Goal: Navigation & Orientation: Find specific page/section

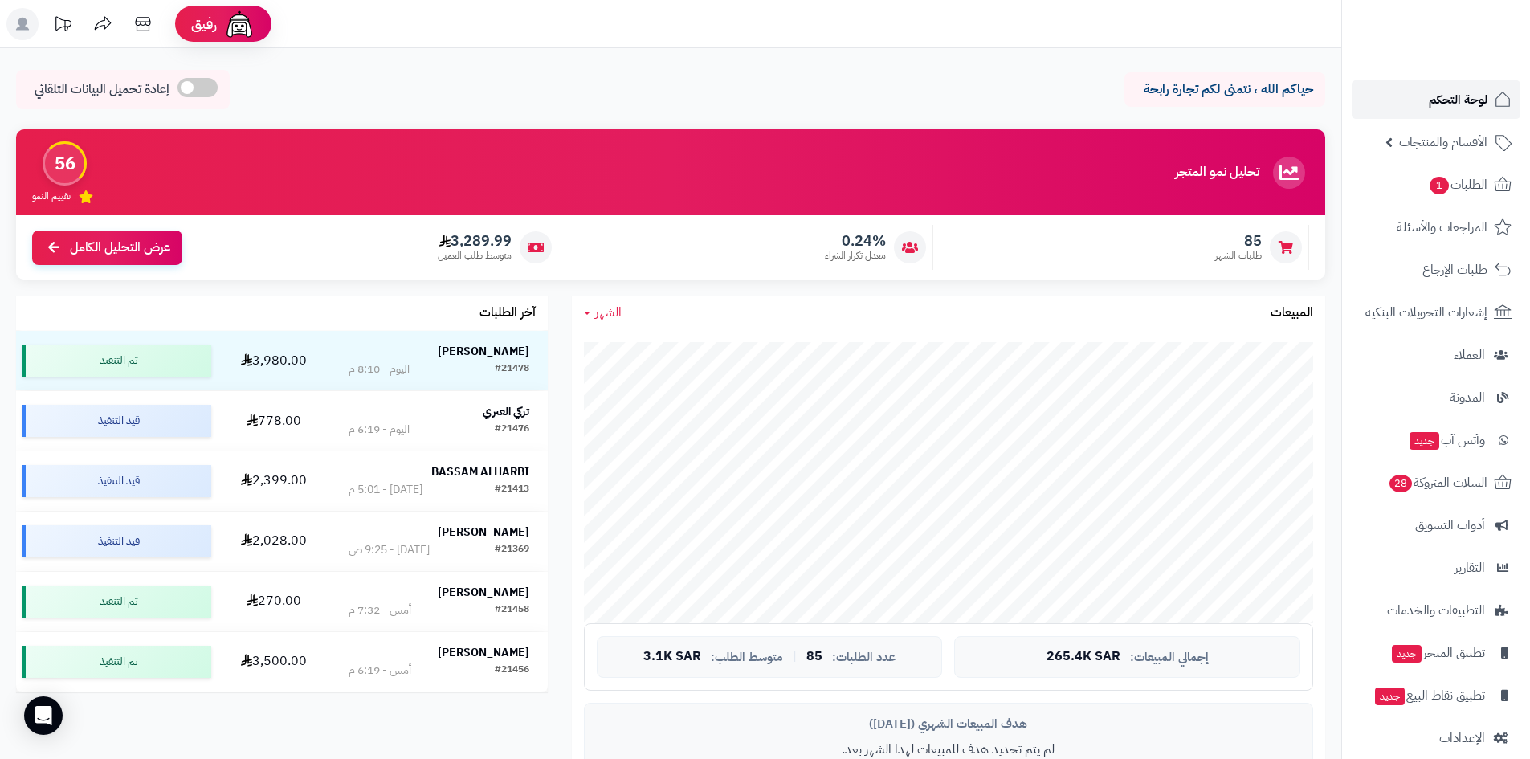
click at [1443, 89] on span "لوحة التحكم" at bounding box center [1458, 99] width 59 height 22
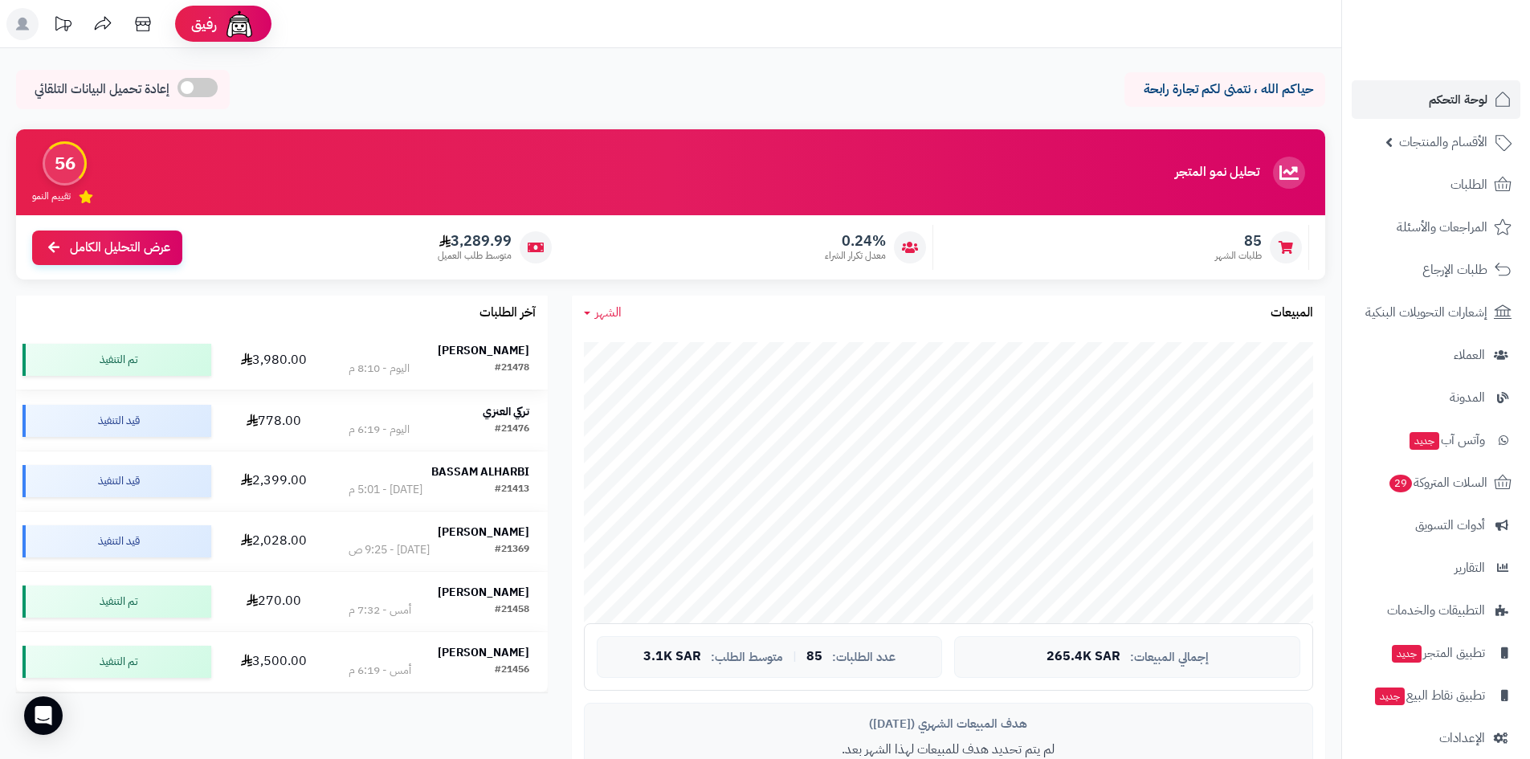
click at [483, 357] on strong "[PERSON_NAME]" at bounding box center [484, 350] width 92 height 17
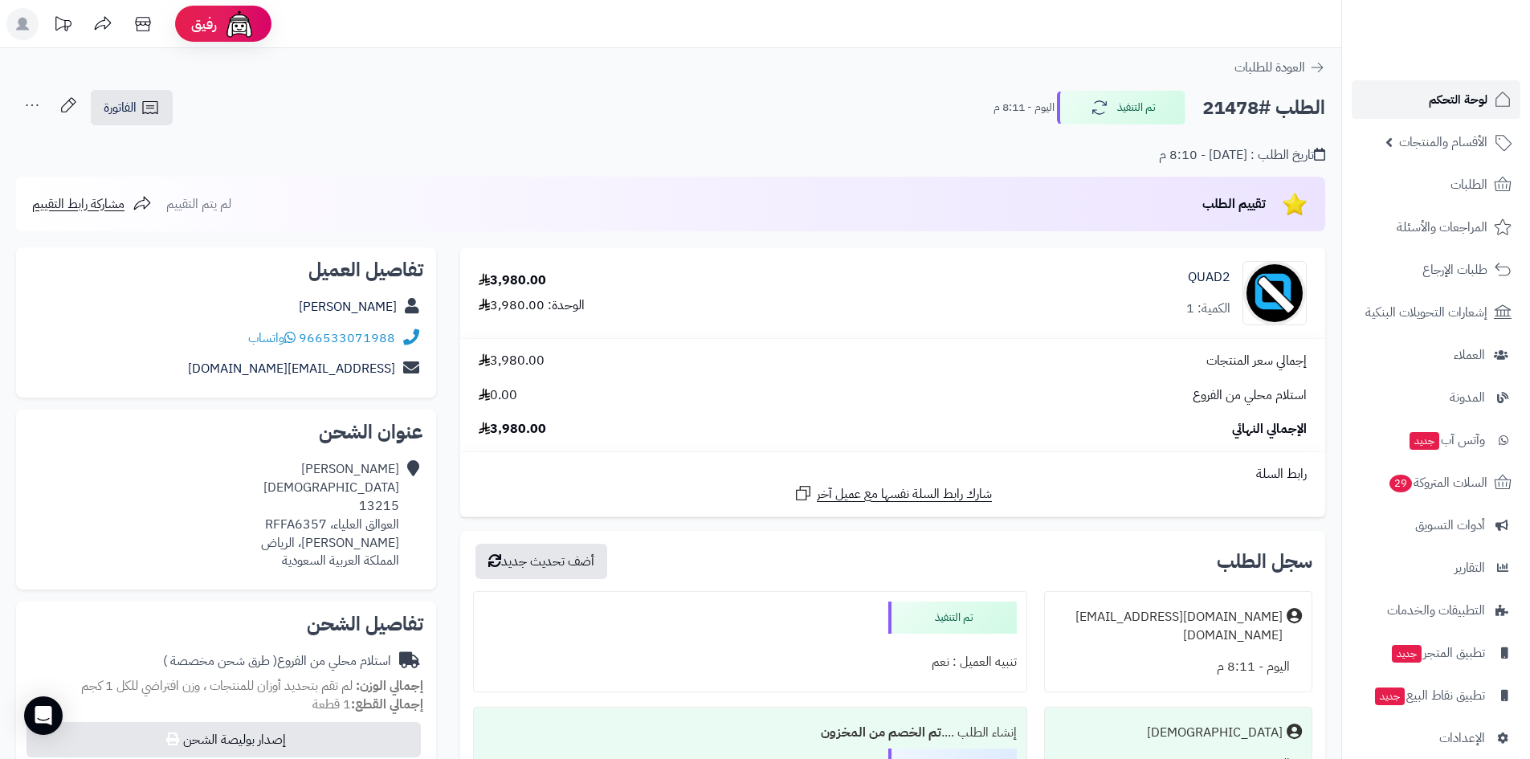
click at [1436, 104] on span "لوحة التحكم" at bounding box center [1458, 99] width 59 height 22
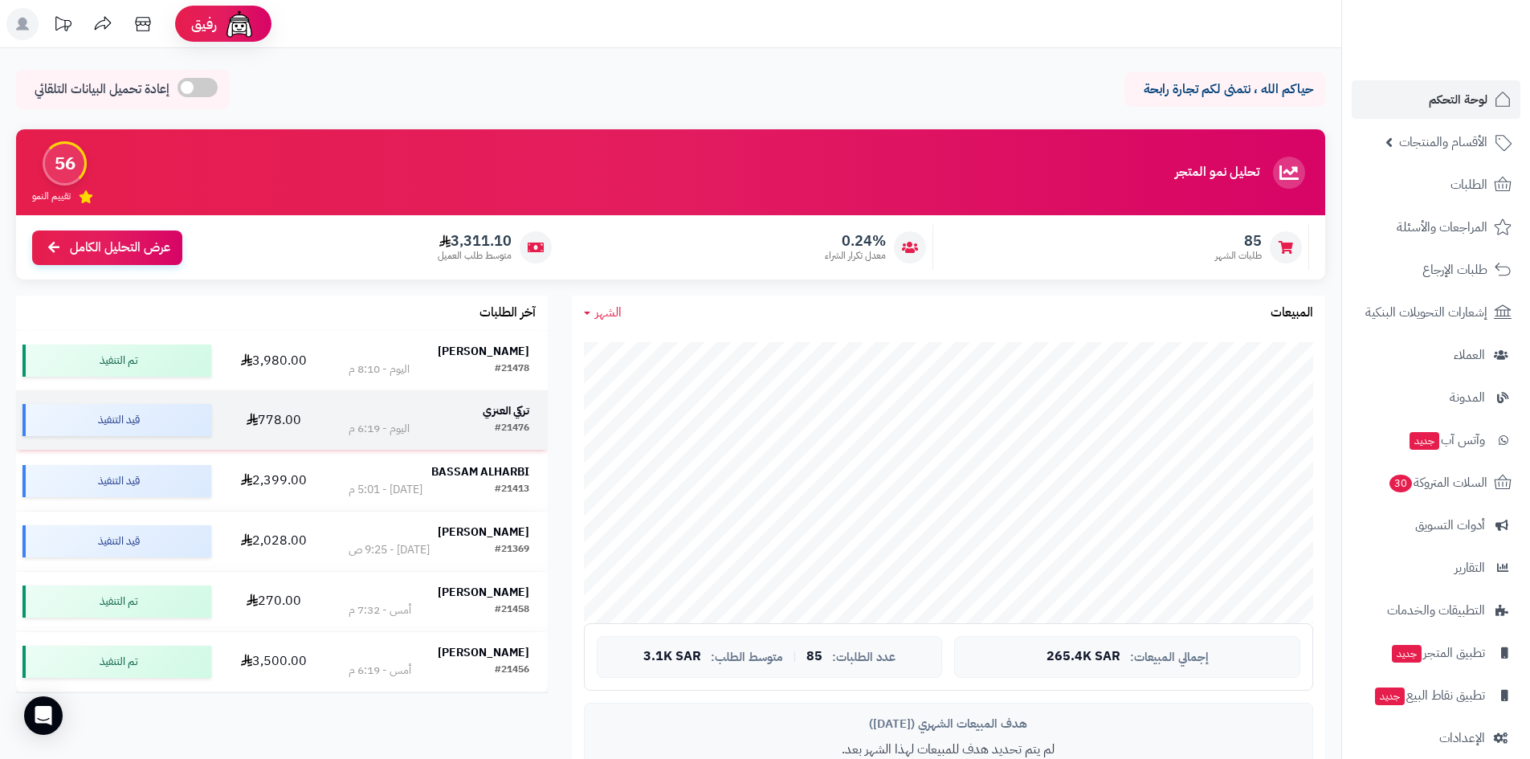
click at [448, 411] on div "تركي العنزي" at bounding box center [439, 411] width 181 height 16
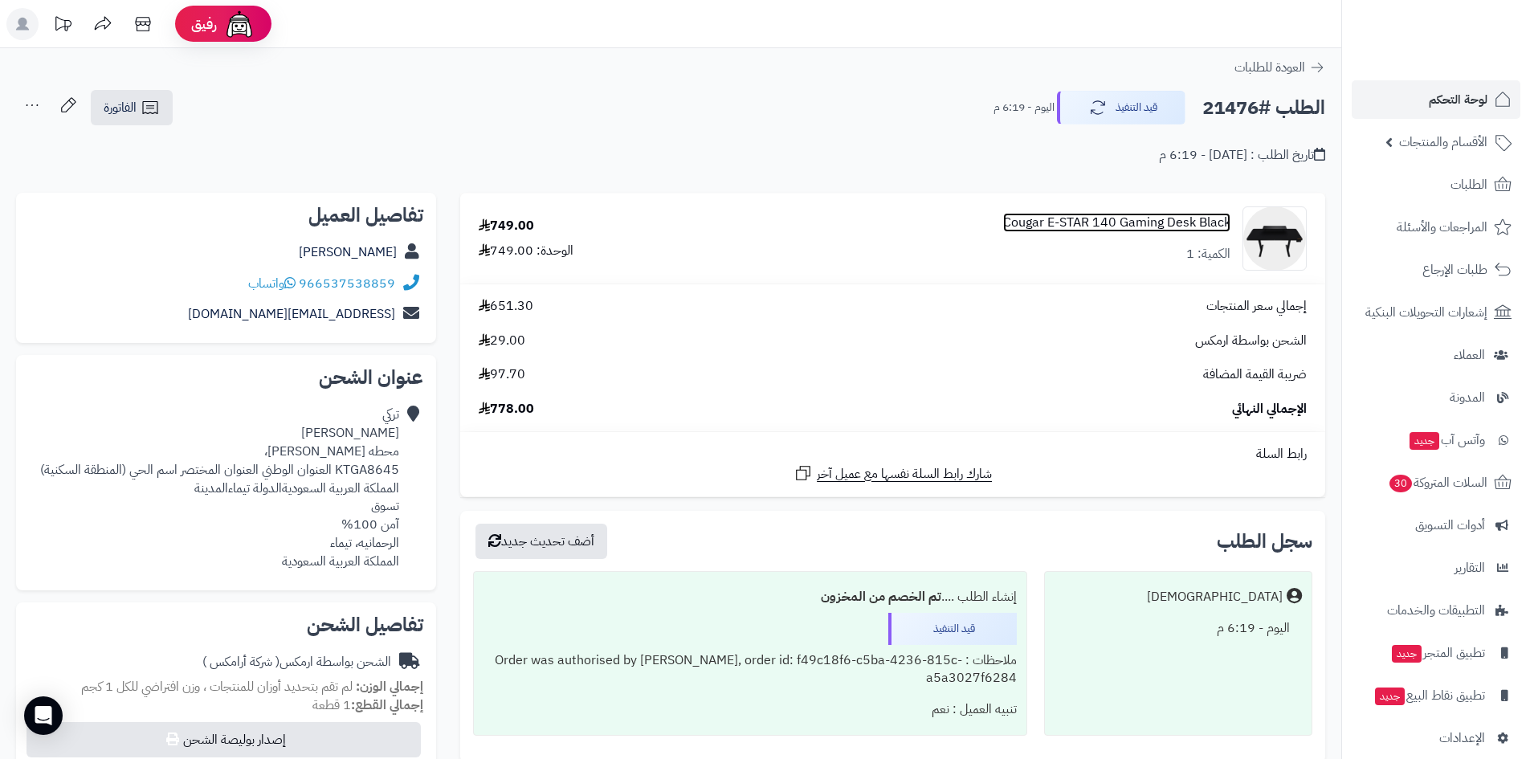
click at [1121, 222] on link "Cougar E-STAR 140 Gaming Desk Black" at bounding box center [1116, 223] width 227 height 18
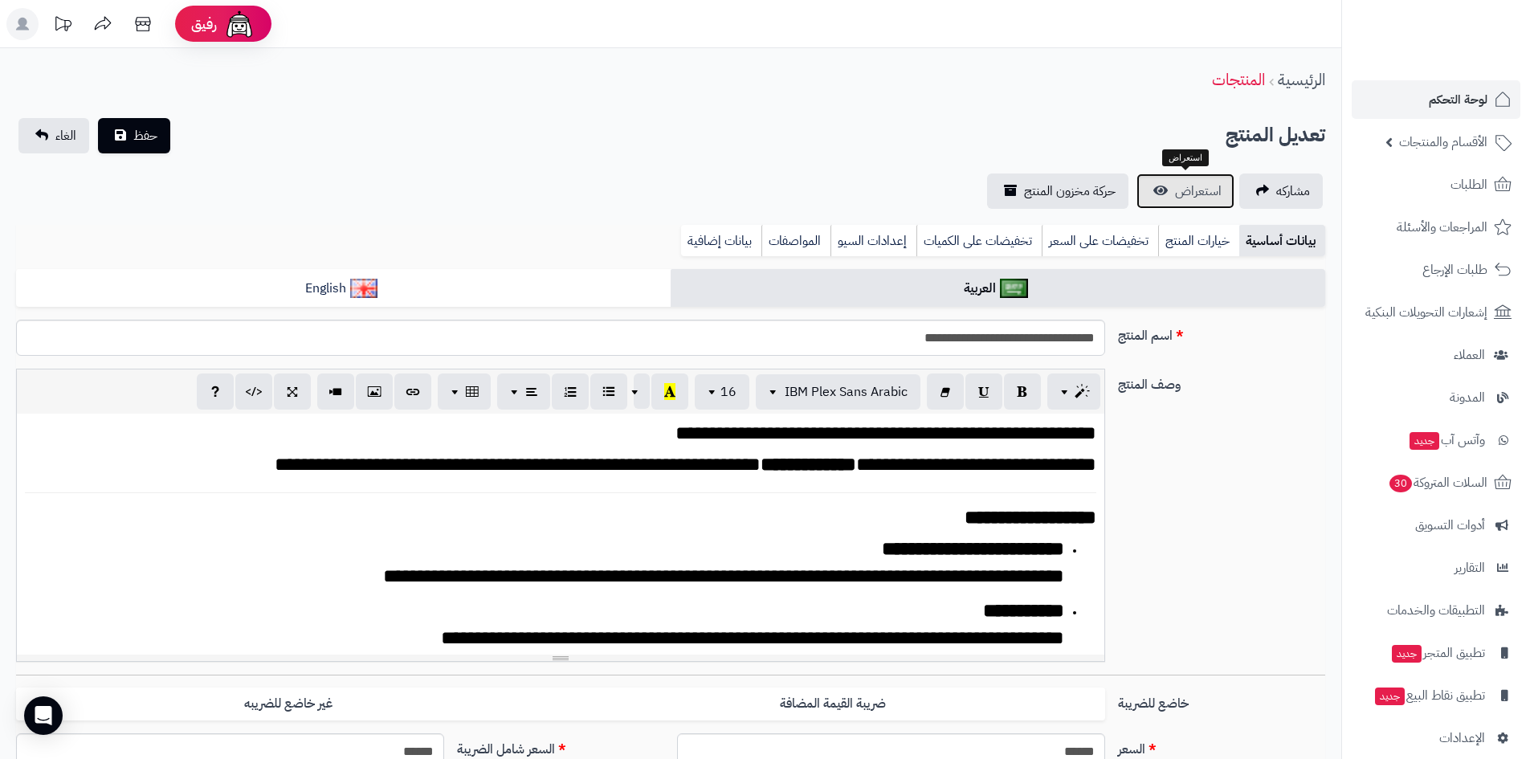
click at [1203, 198] on span "استعراض" at bounding box center [1198, 191] width 47 height 19
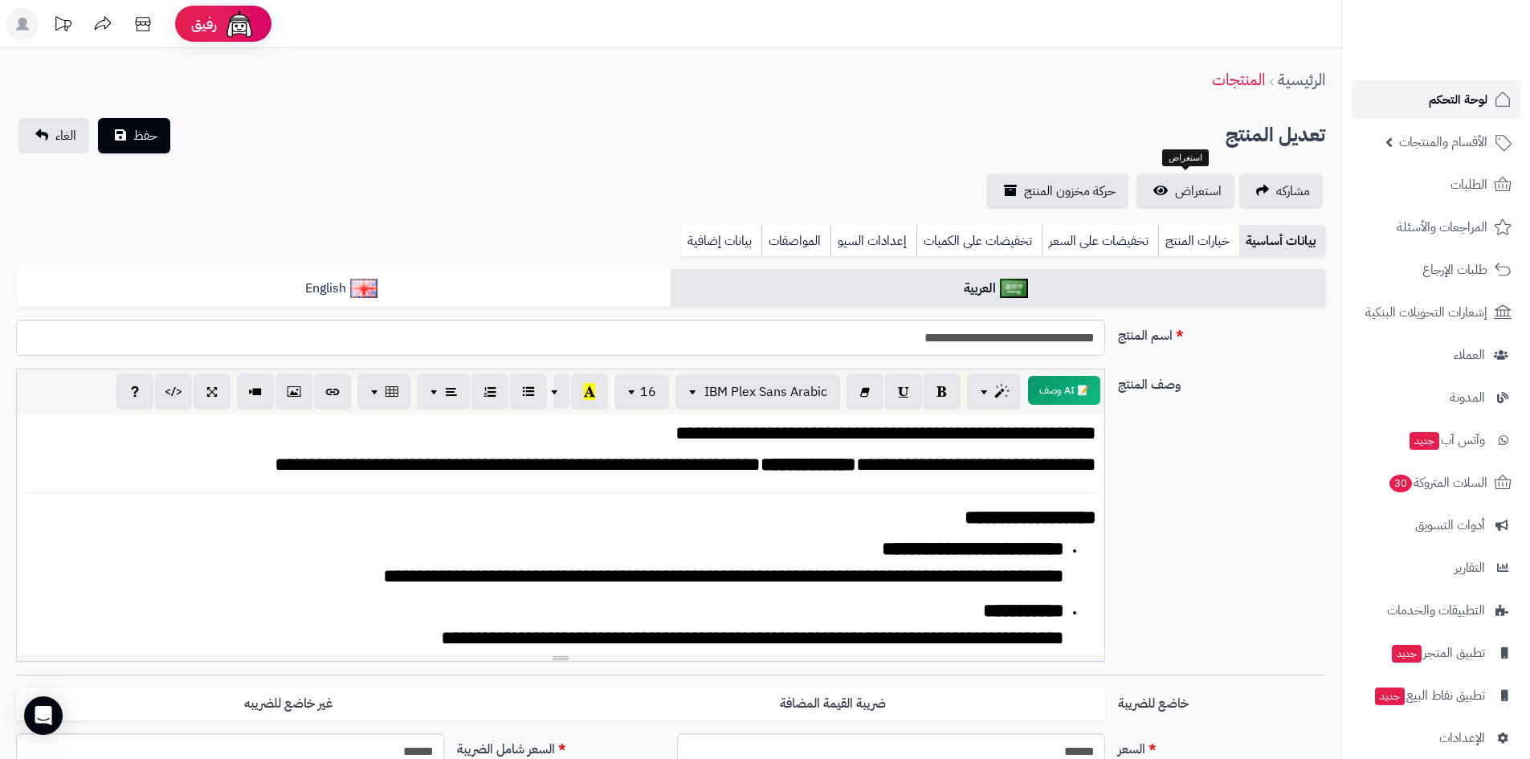
click at [1437, 107] on span "لوحة التحكم" at bounding box center [1458, 99] width 59 height 22
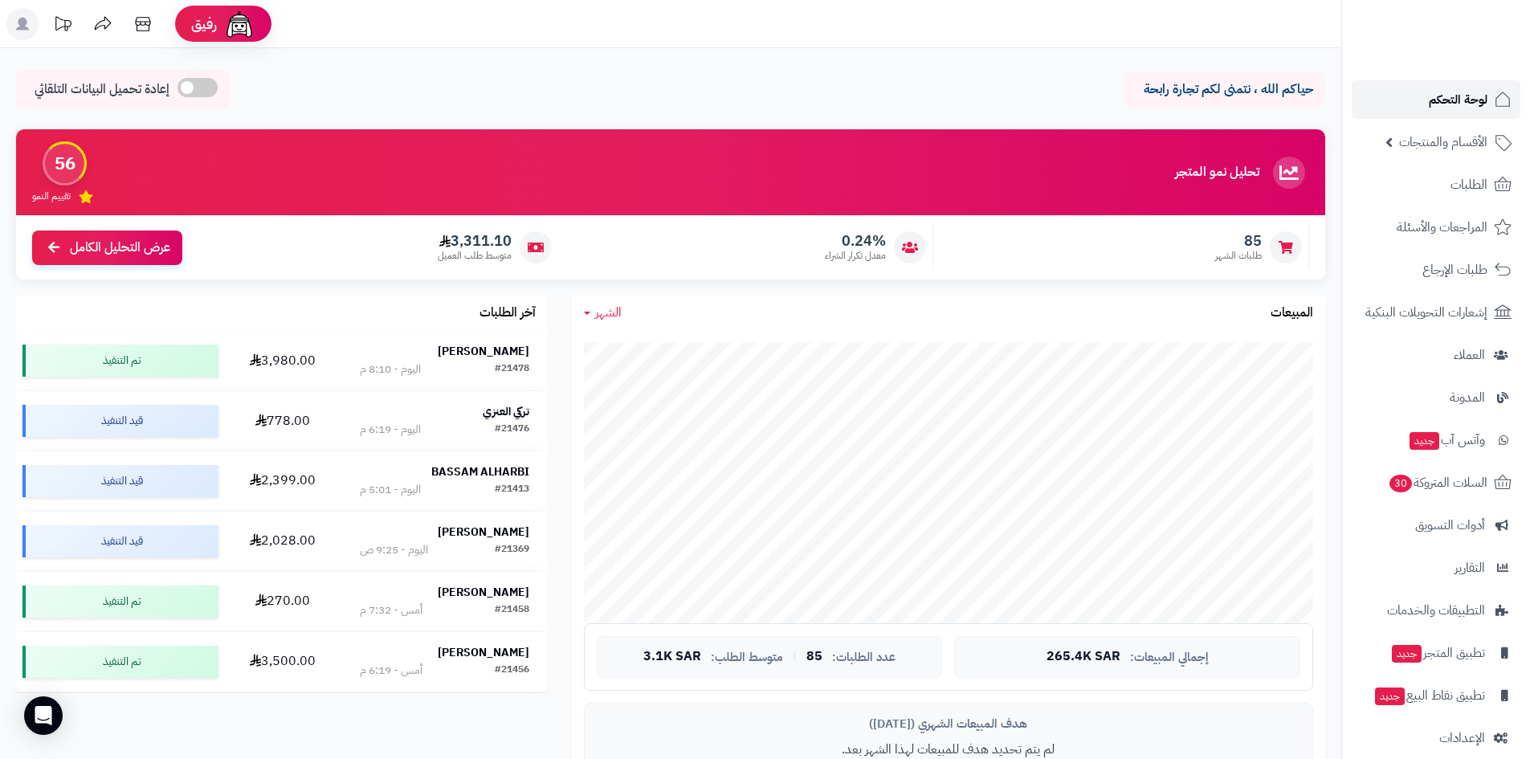
click at [1442, 106] on span "لوحة التحكم" at bounding box center [1458, 99] width 59 height 22
click at [1243, 644] on div "إجمالي المبيعات: 265.4K SAR" at bounding box center [1127, 657] width 346 height 42
